Goal: Information Seeking & Learning: Learn about a topic

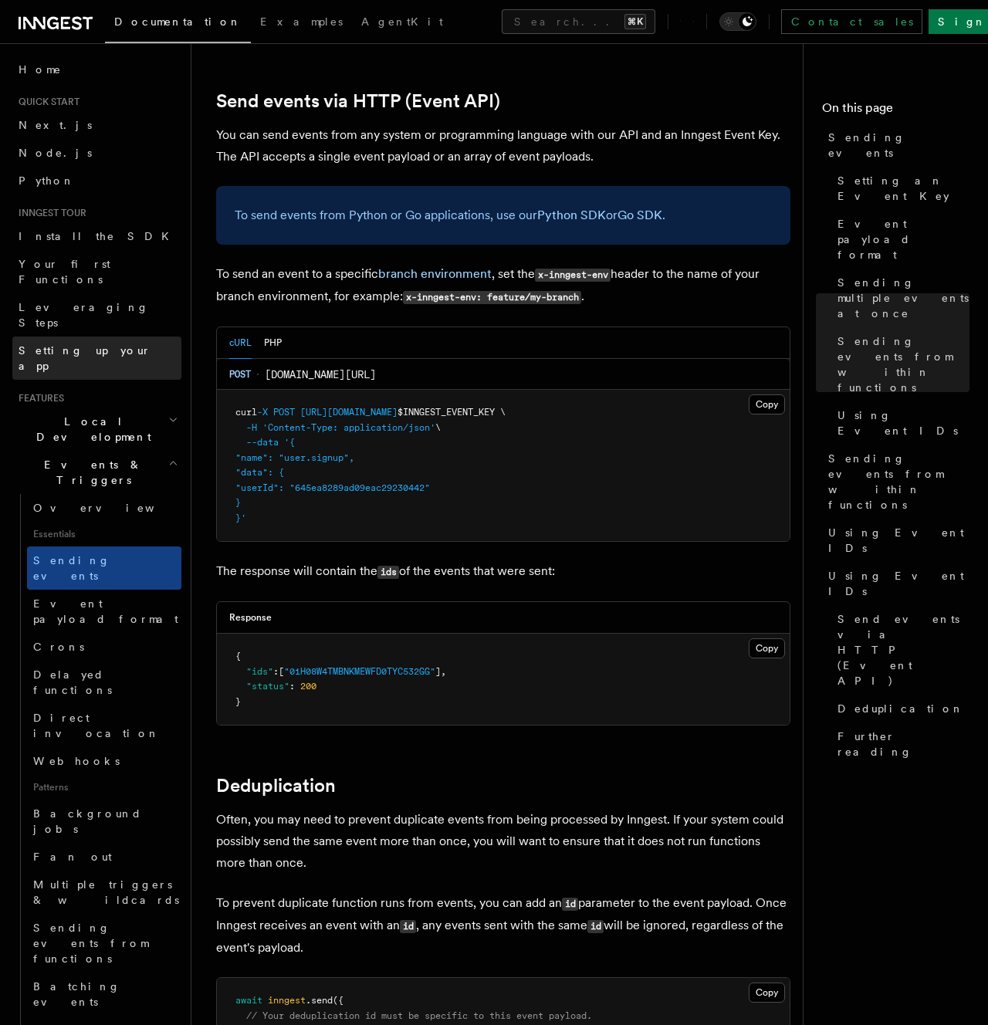
click at [58, 343] on span "Setting up your app" at bounding box center [100, 358] width 163 height 31
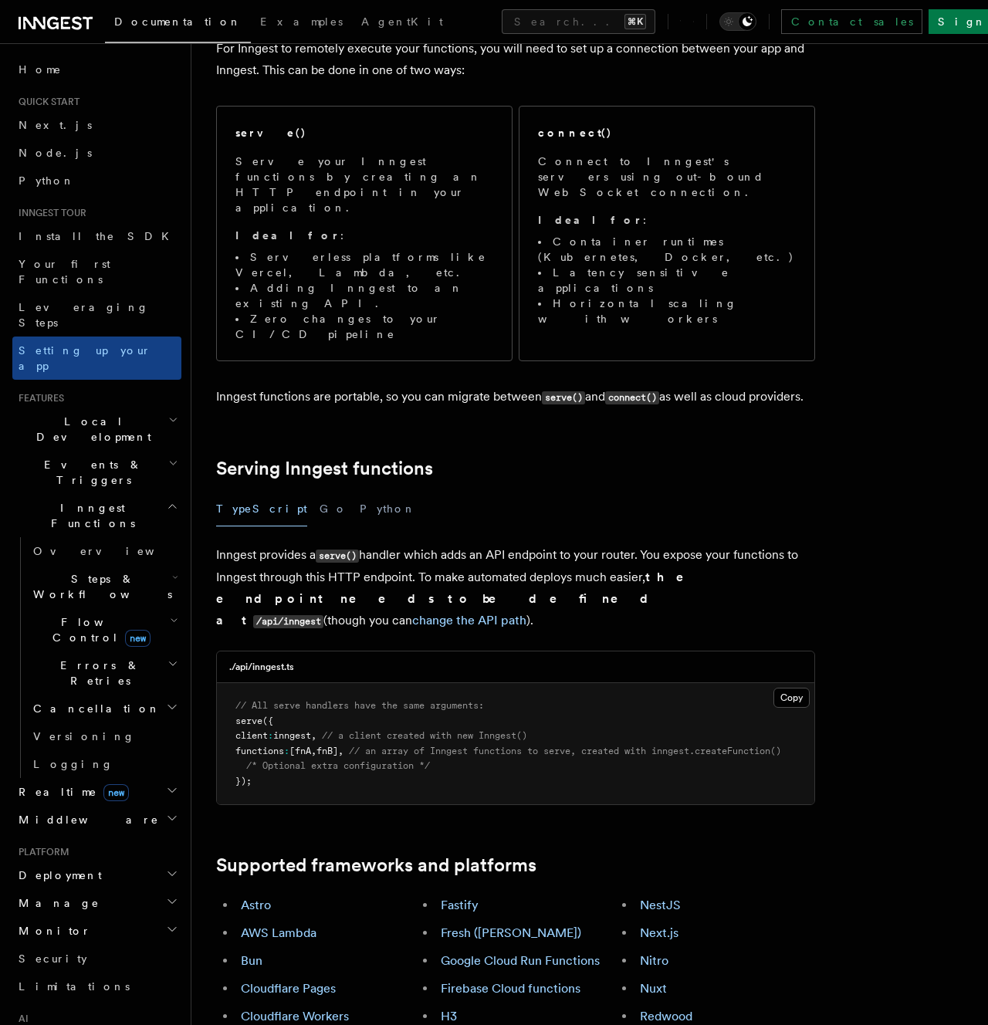
scroll to position [186, 0]
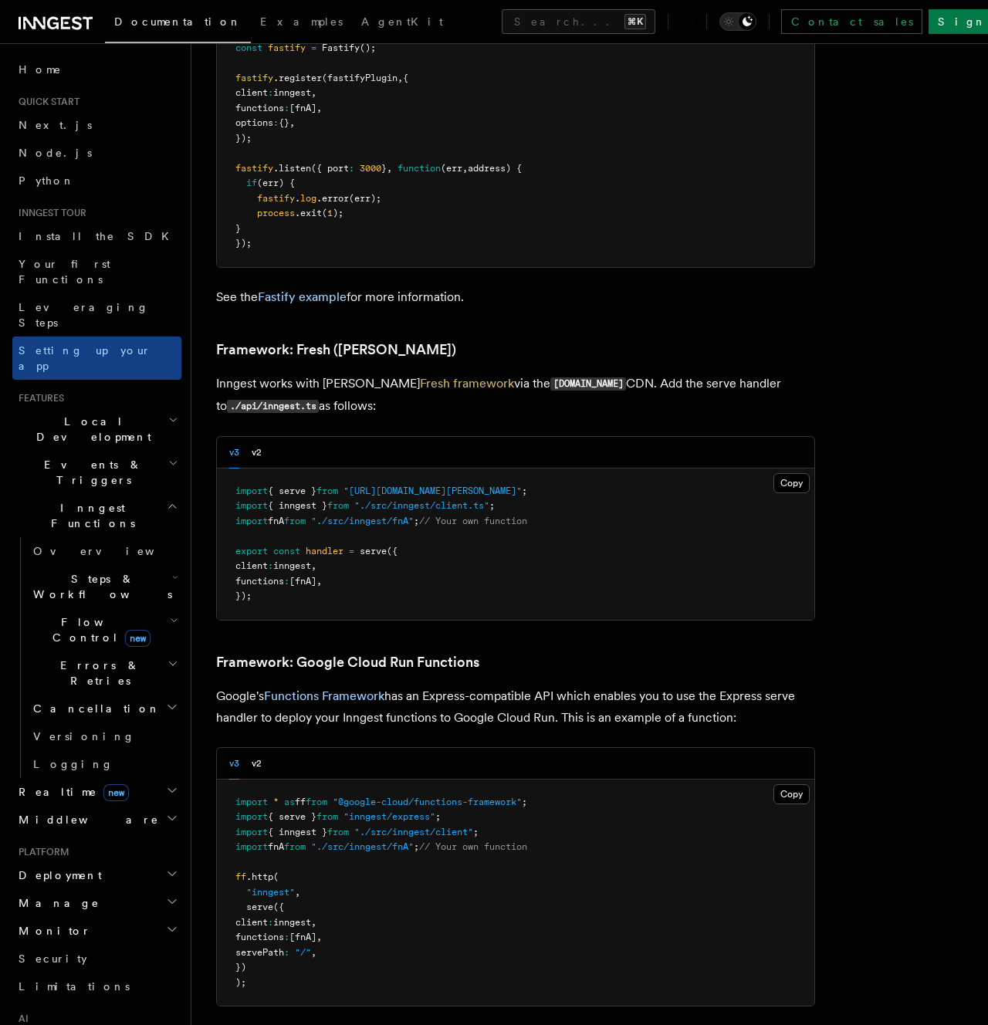
scroll to position [4849, 0]
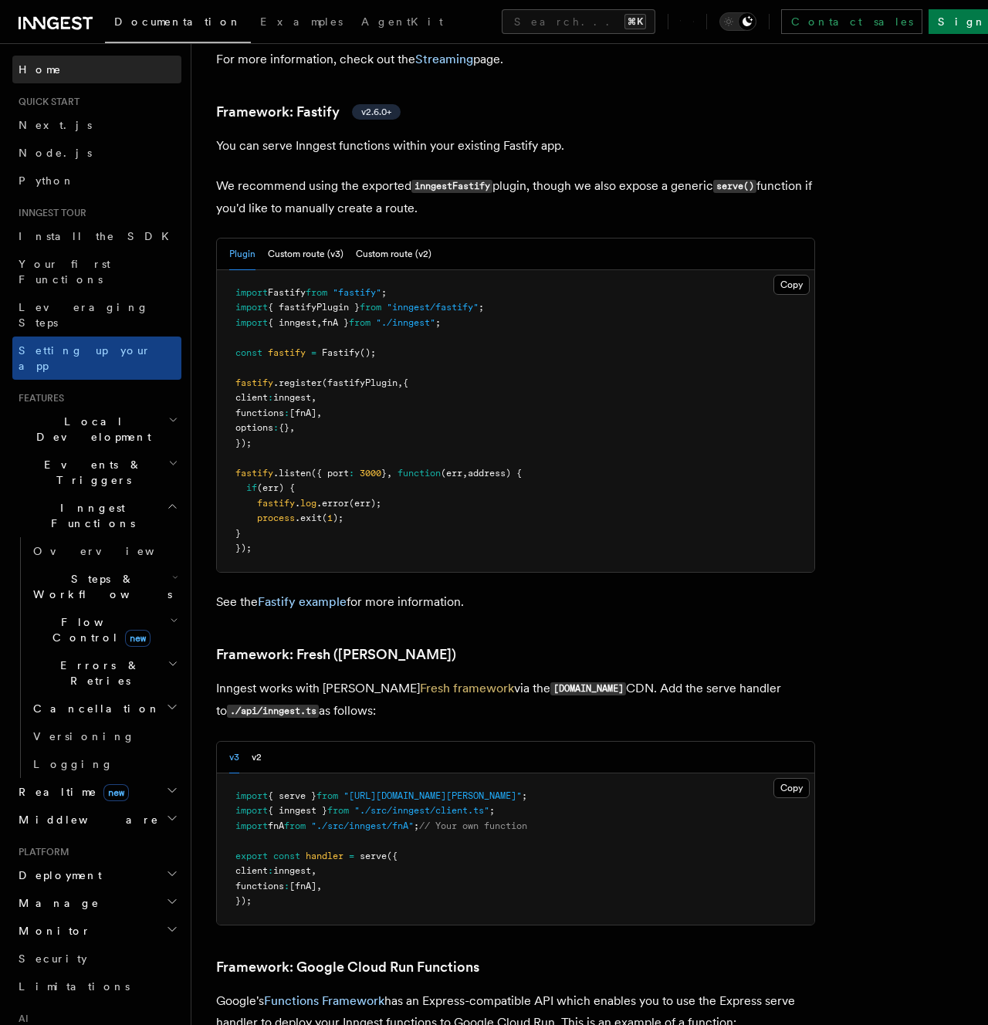
click at [60, 76] on link "Home" at bounding box center [96, 70] width 169 height 28
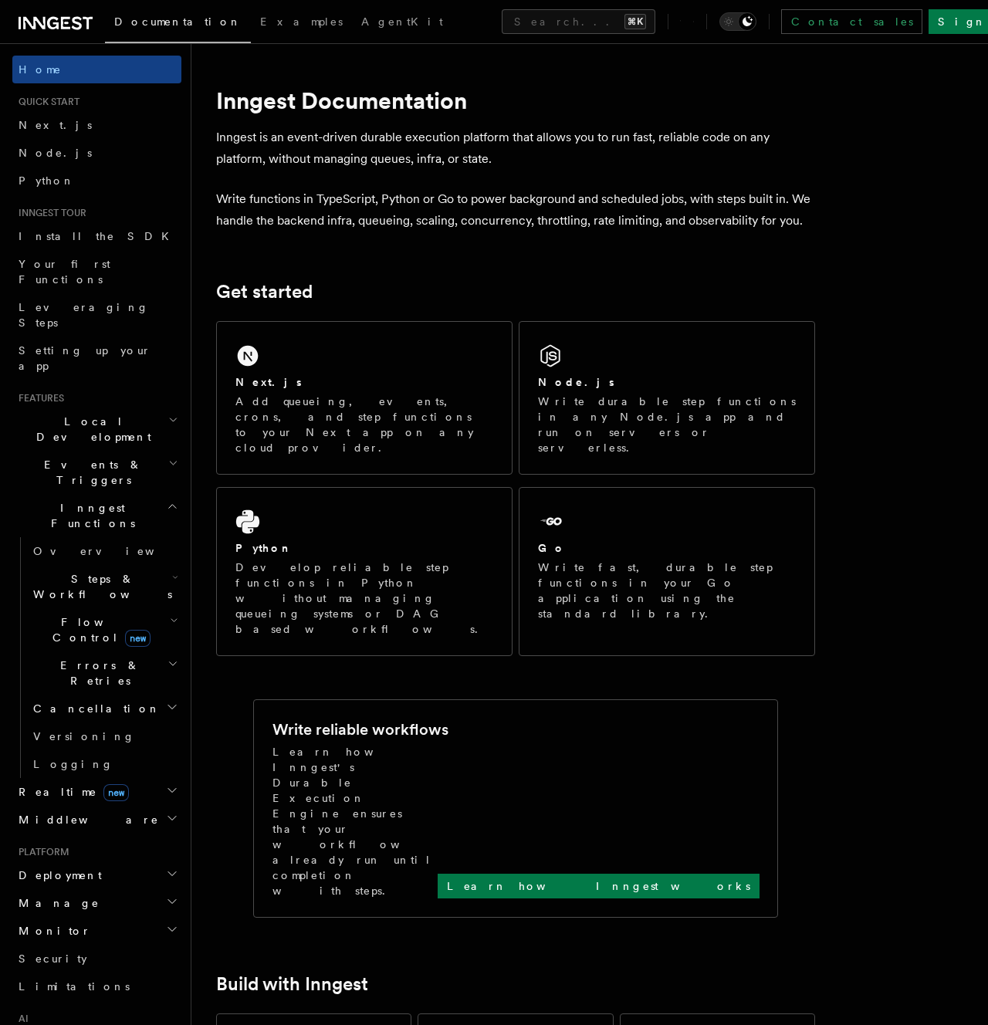
click at [523, 224] on p "Write functions in TypeScript, Python or Go to power background and scheduled j…" at bounding box center [515, 209] width 599 height 43
click at [567, 155] on p "Inngest is an event-driven durable execution platform that allows you to run fa…" at bounding box center [515, 148] width 599 height 43
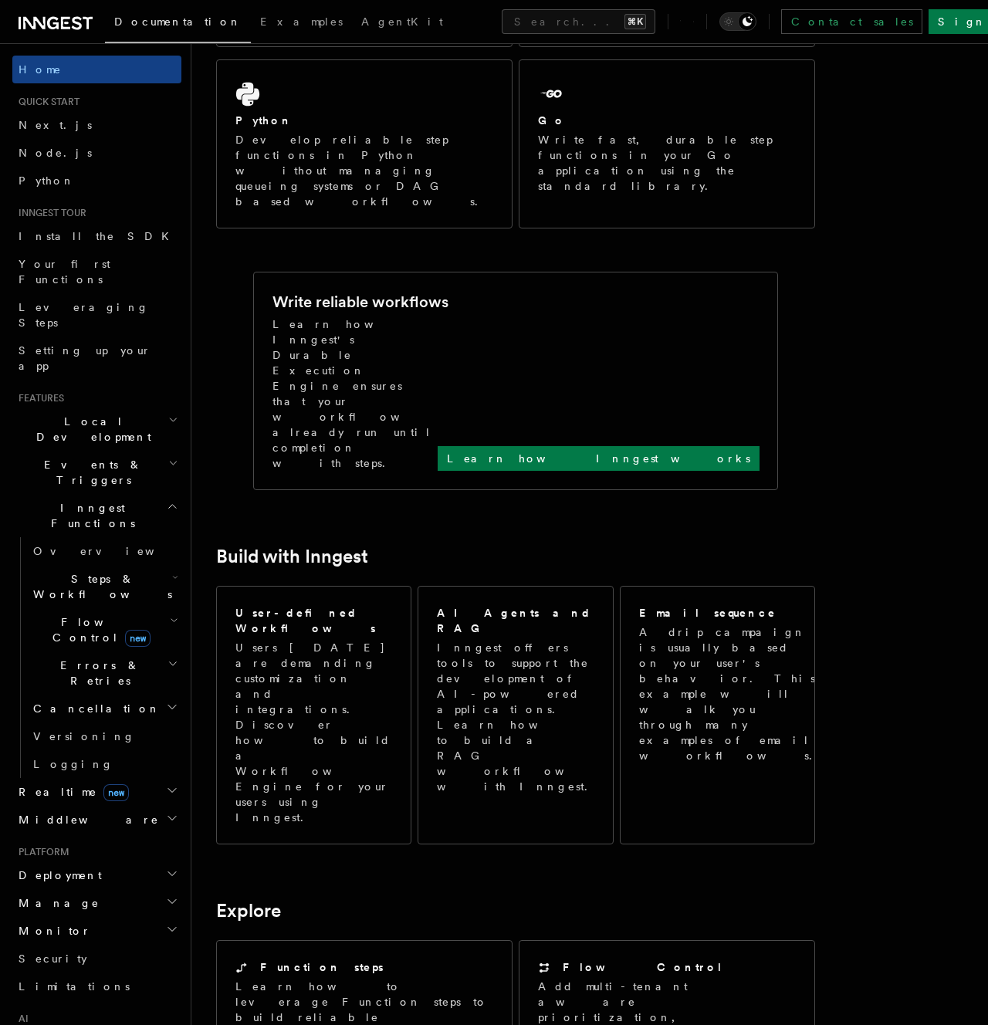
scroll to position [502, 0]
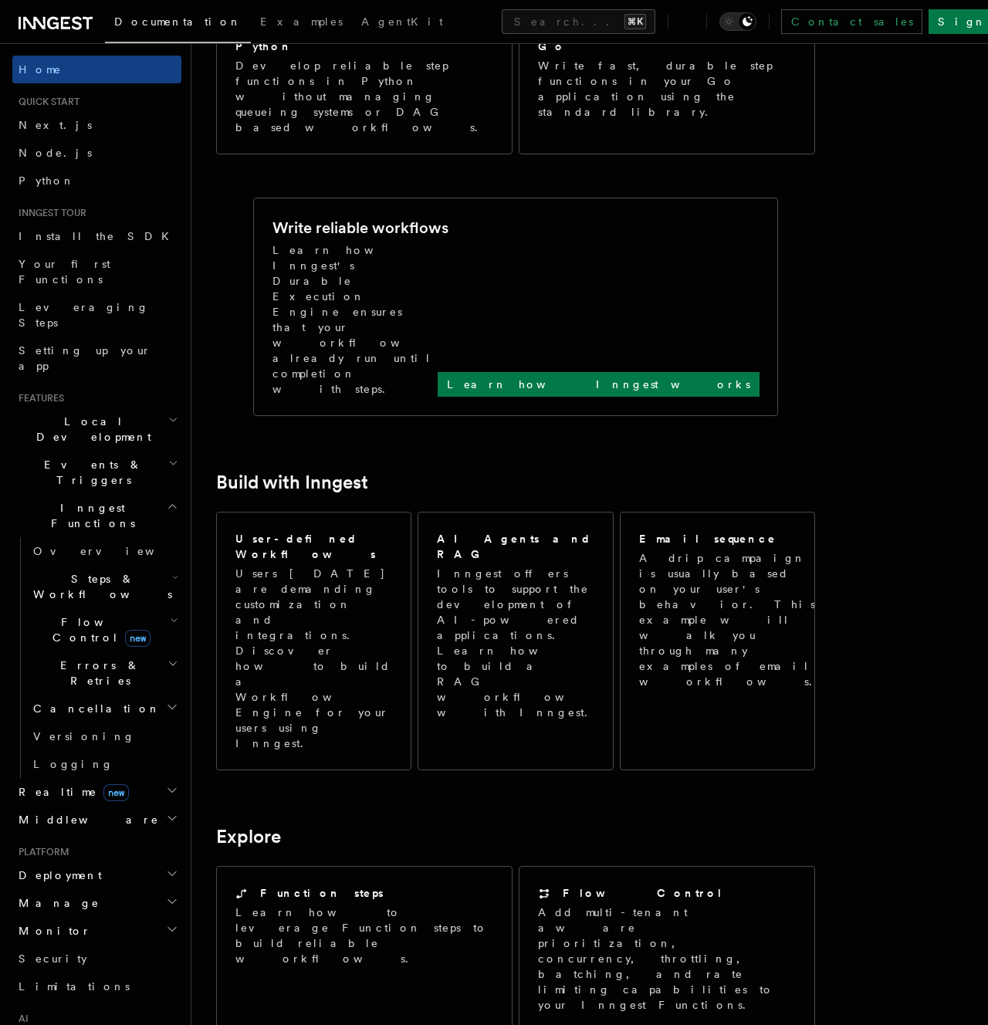
click at [514, 826] on h2 "Explore" at bounding box center [515, 837] width 599 height 22
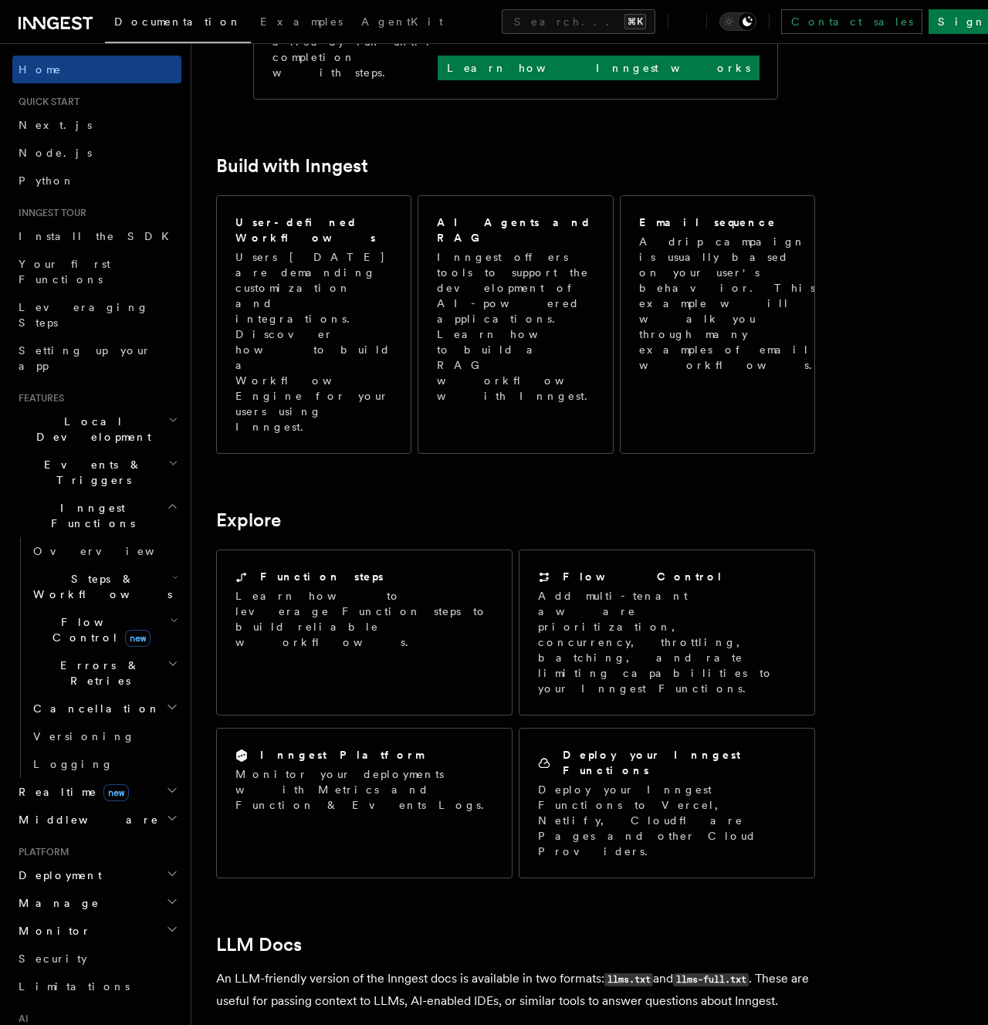
click at [852, 775] on div "Inngest Documentation Inngest is an event-driven durable execution platform tha…" at bounding box center [540, 391] width 698 height 2418
click at [463, 968] on p "An LLM-friendly version of the Inngest docs is available in two formats: llms.t…" at bounding box center [515, 990] width 599 height 44
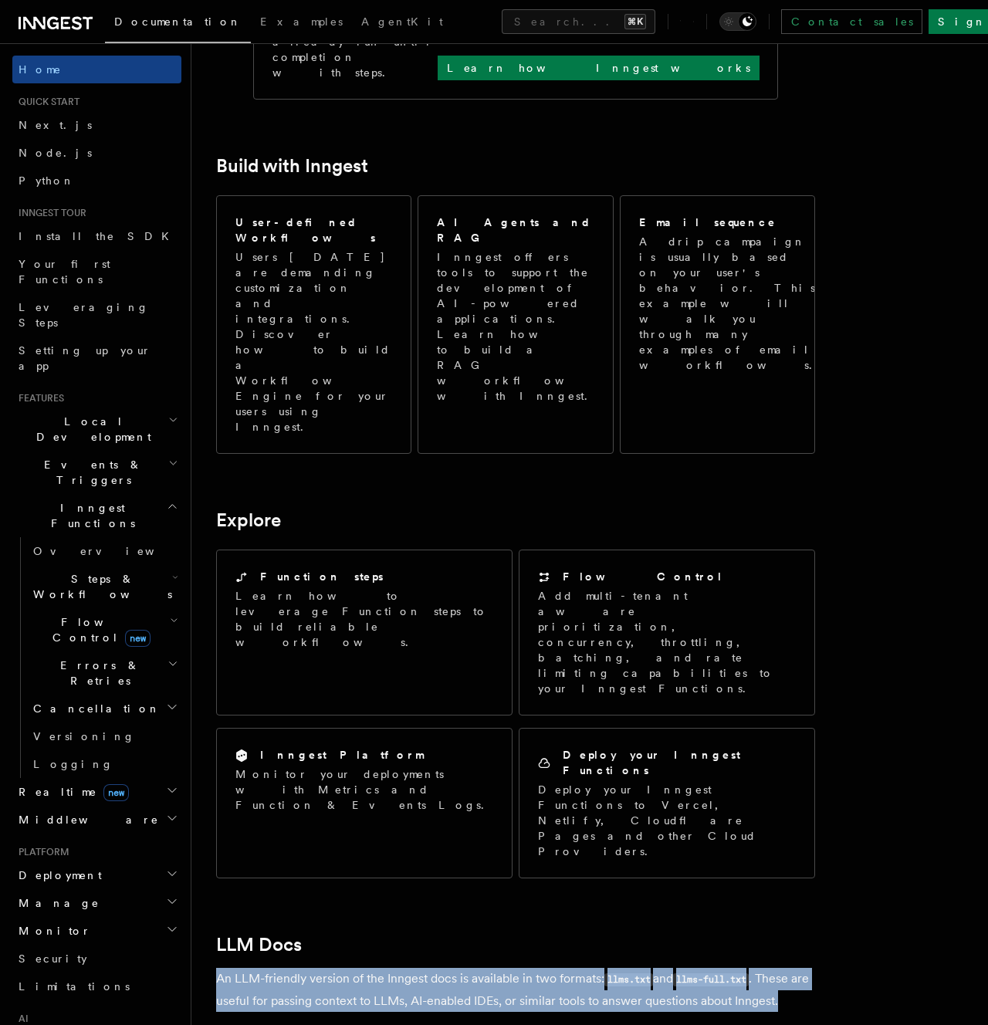
click at [604, 968] on p "An LLM-friendly version of the Inngest docs is available in two formats: llms.t…" at bounding box center [515, 990] width 599 height 44
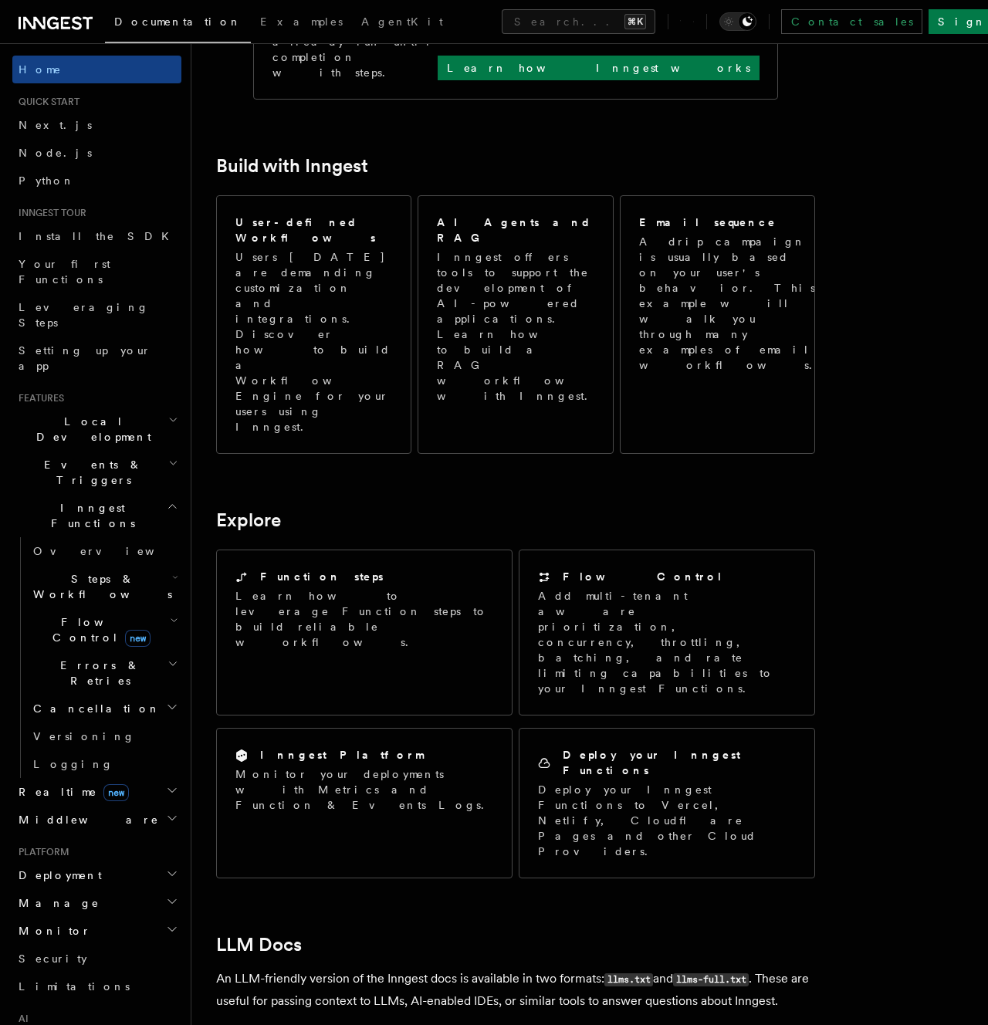
click at [147, 408] on h2 "Local Development" at bounding box center [96, 429] width 169 height 43
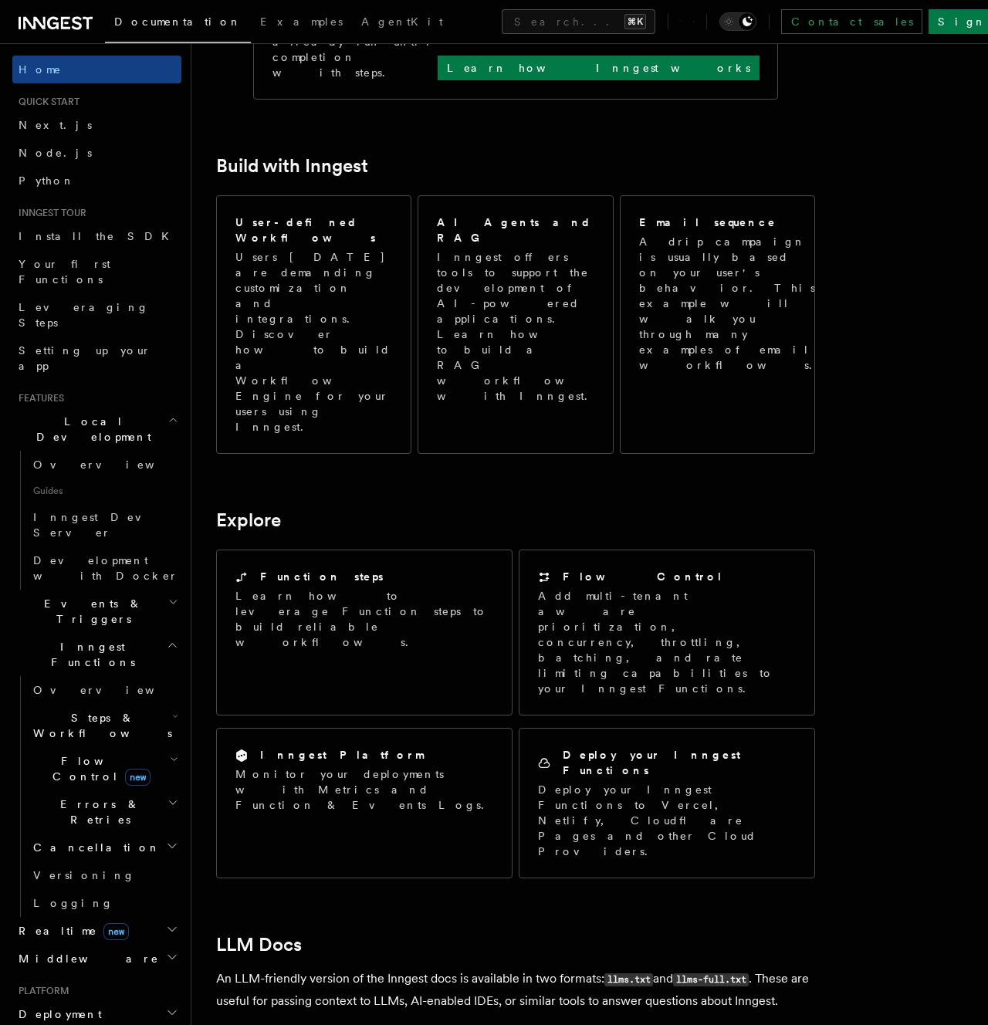
click at [147, 408] on h2 "Local Development" at bounding box center [96, 429] width 169 height 43
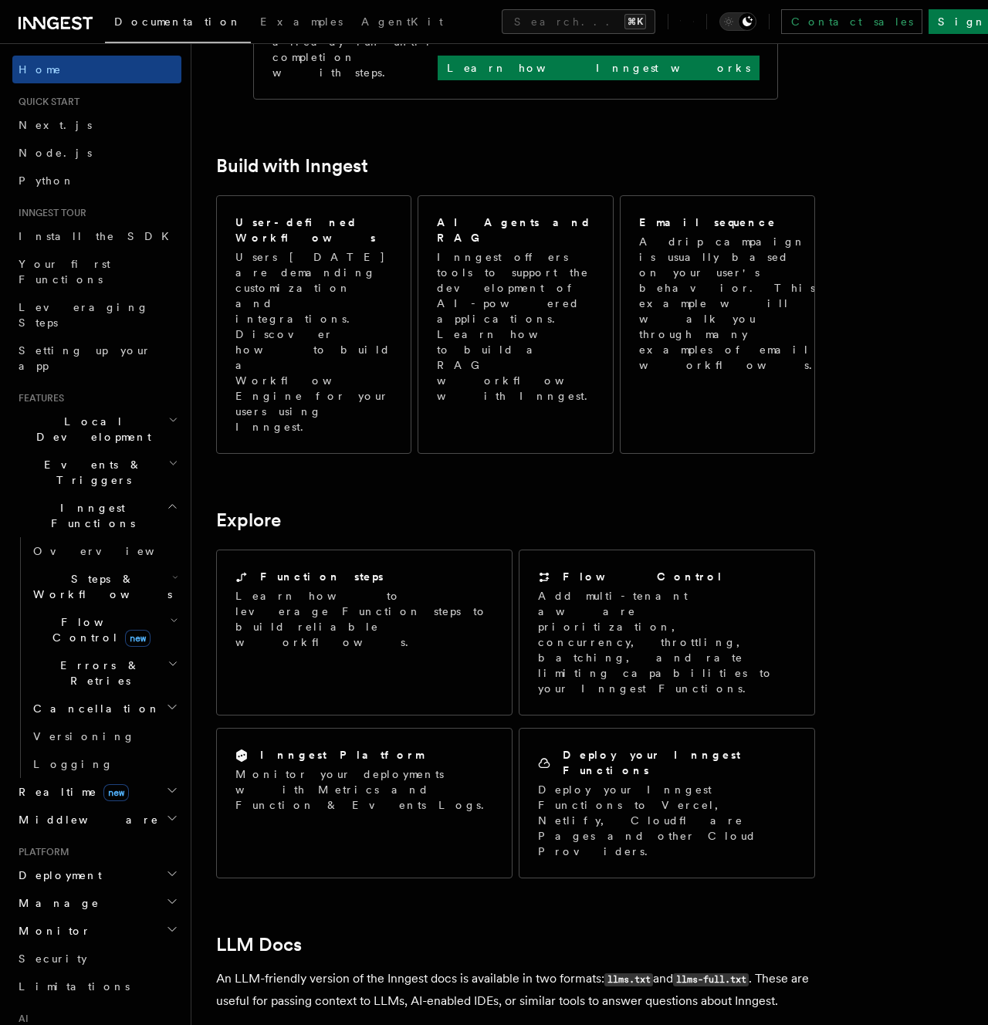
click at [126, 451] on h2 "Events & Triggers" at bounding box center [96, 472] width 169 height 43
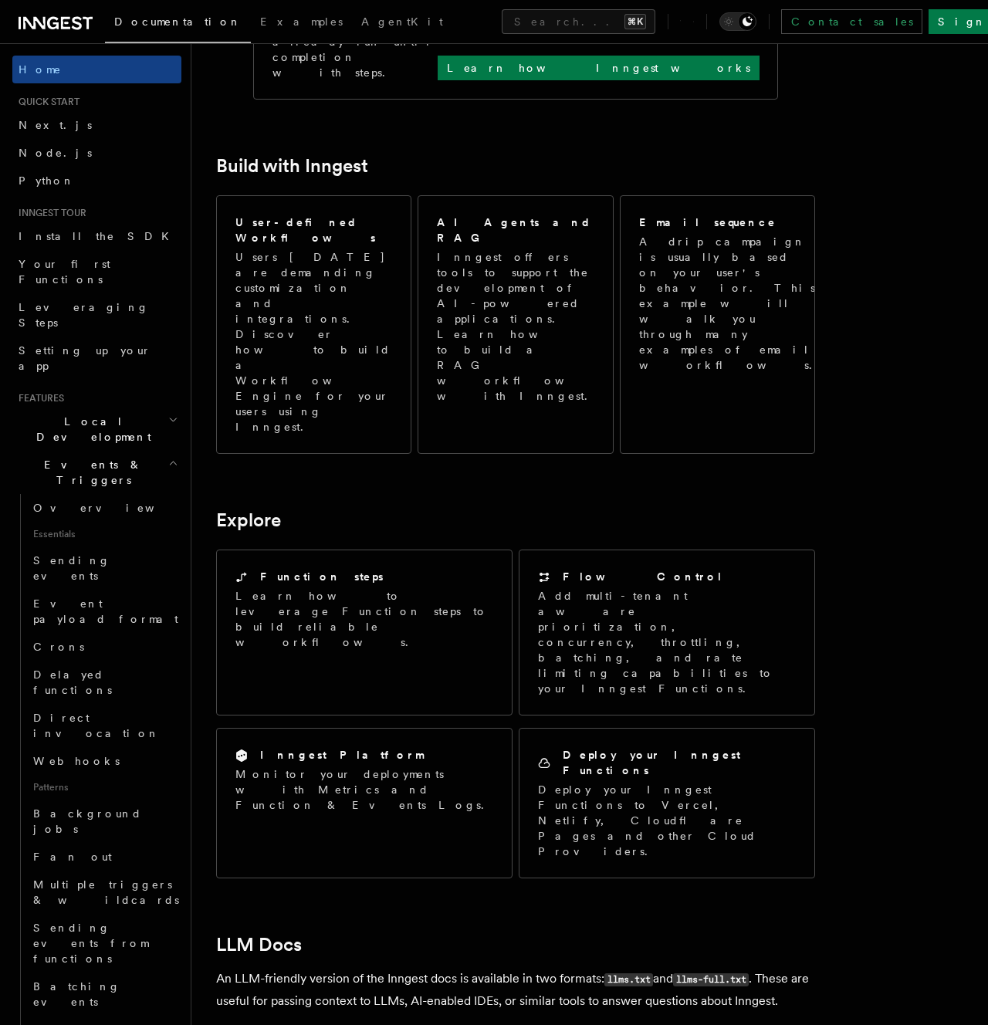
click at [126, 451] on h2 "Events & Triggers" at bounding box center [96, 472] width 169 height 43
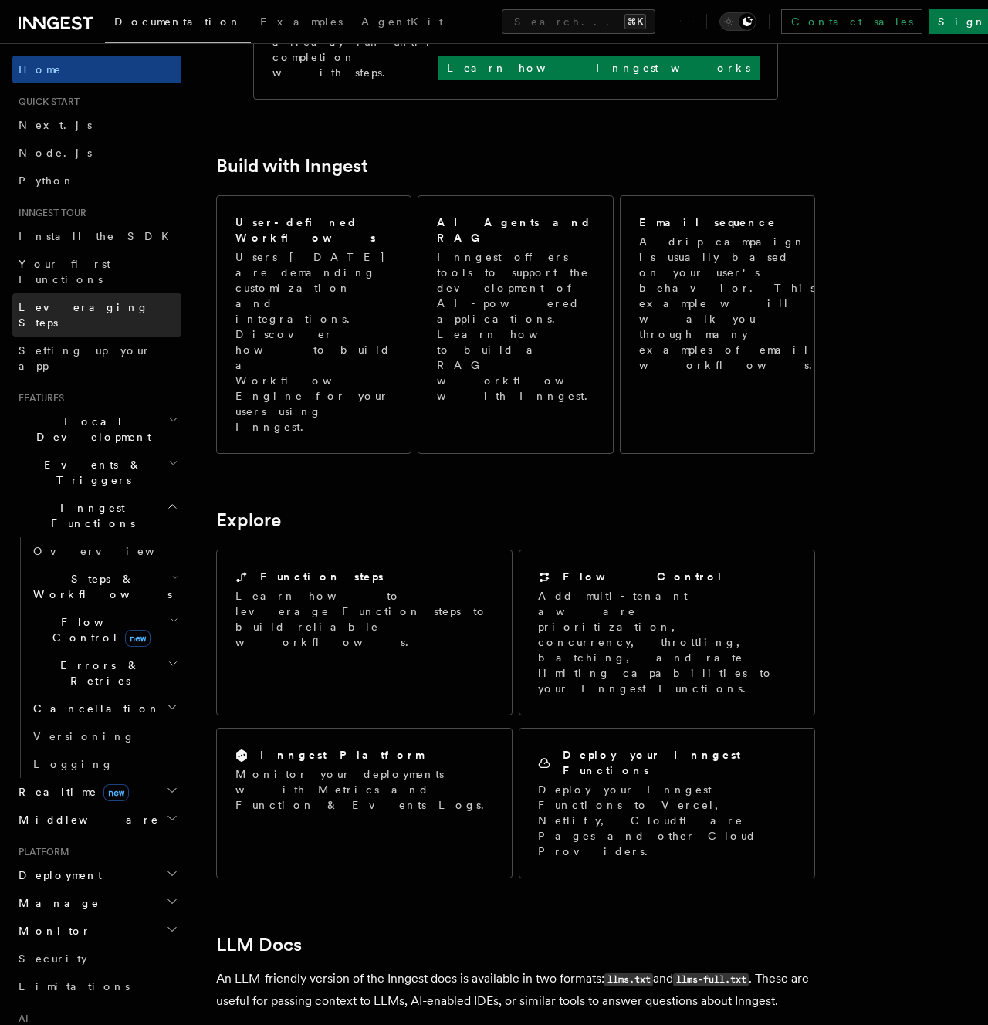
click at [78, 301] on span "Leveraging Steps" at bounding box center [84, 315] width 130 height 28
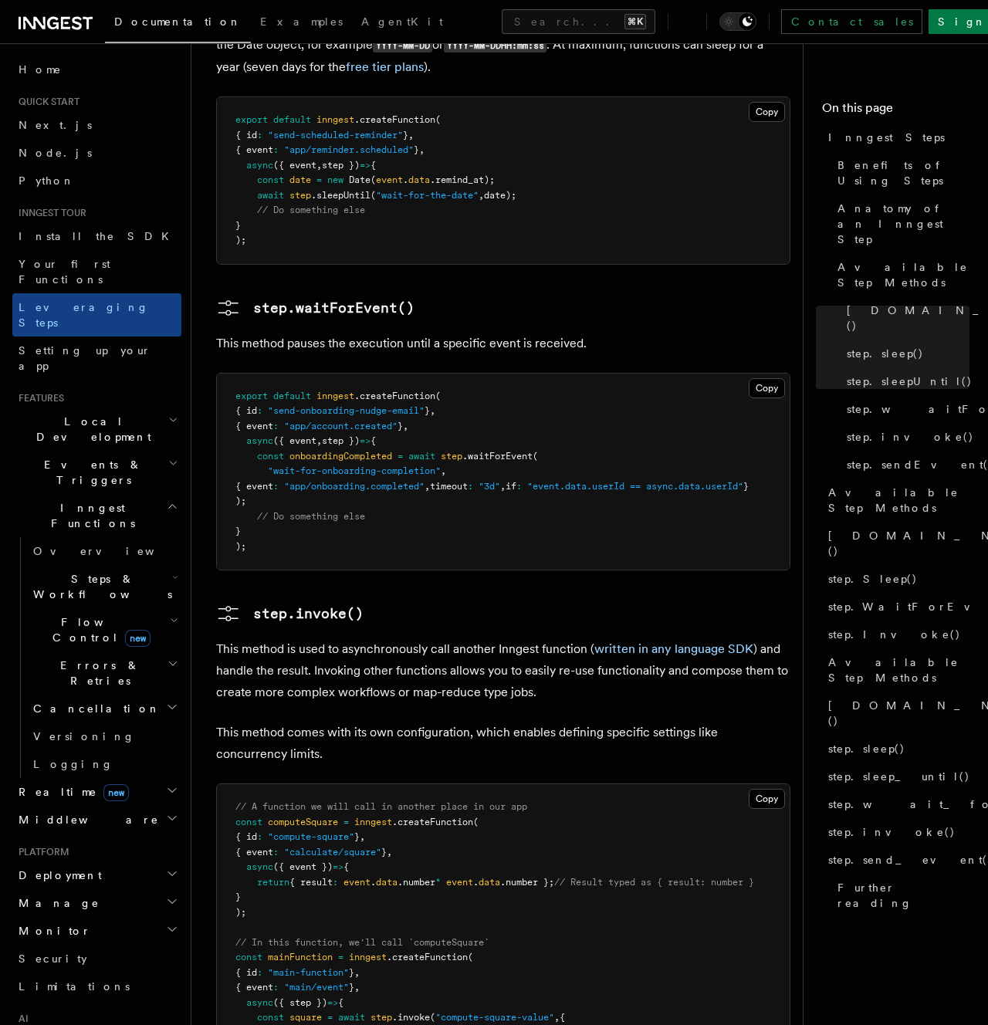
click at [652, 784] on pre "// A function we will call in another place in our app const computeSquare = in…" at bounding box center [503, 965] width 573 height 362
click at [481, 639] on p "This method is used to asynchronously call another Inngest function ( written i…" at bounding box center [503, 671] width 574 height 65
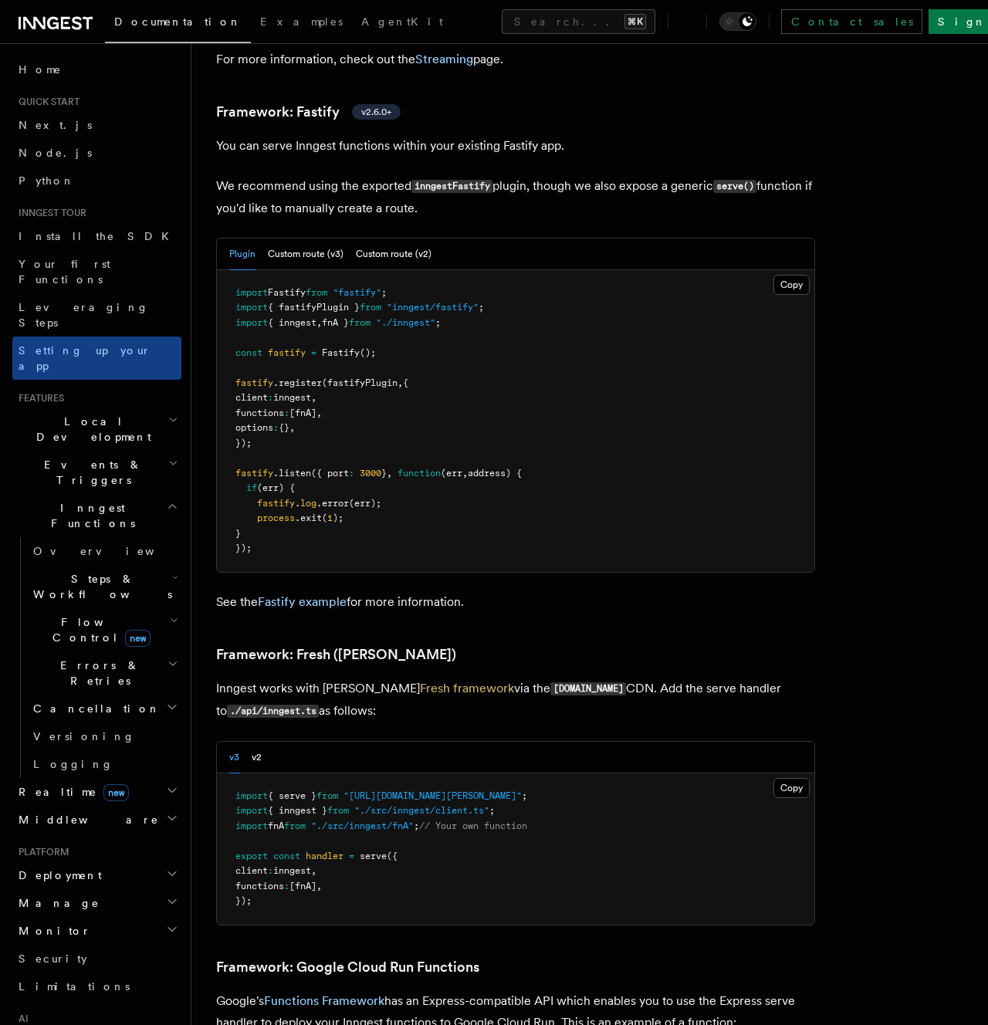
scroll to position [3264, 0]
